Goal: Find specific page/section: Find specific page/section

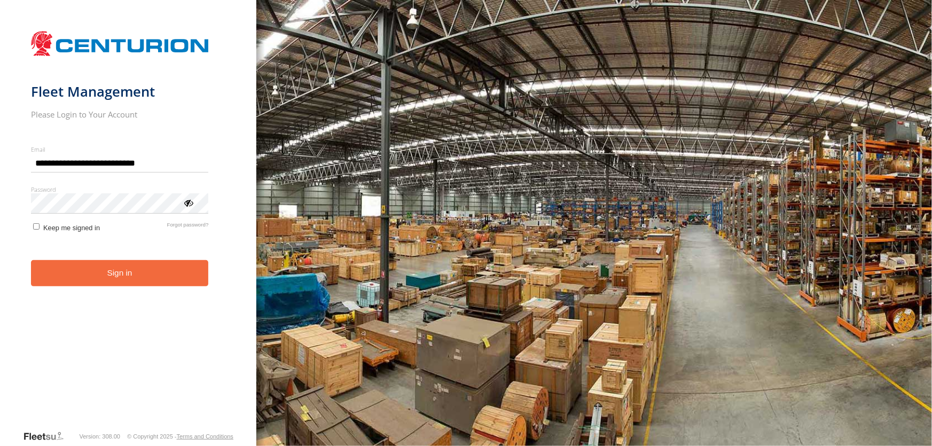
click at [129, 283] on button "Sign in" at bounding box center [120, 273] width 178 height 26
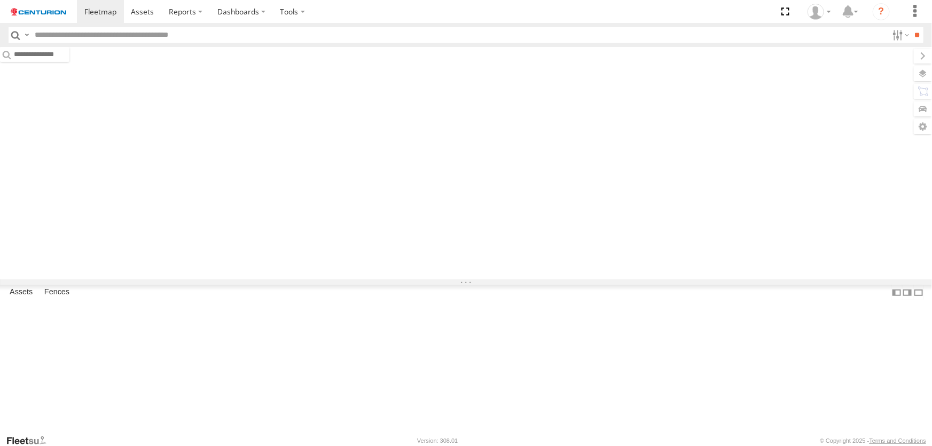
click at [107, 36] on input "text" at bounding box center [458, 34] width 857 height 15
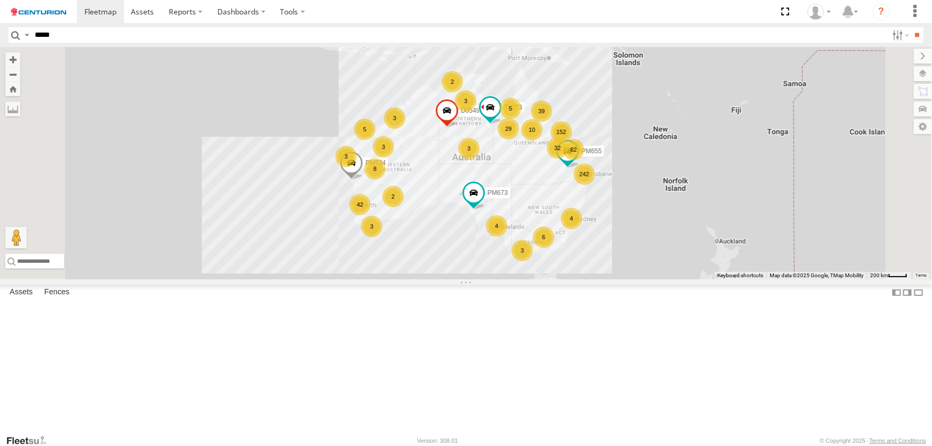
type input "*****"
click at [911, 27] on input "**" at bounding box center [917, 34] width 12 height 15
